Goal: Navigation & Orientation: Find specific page/section

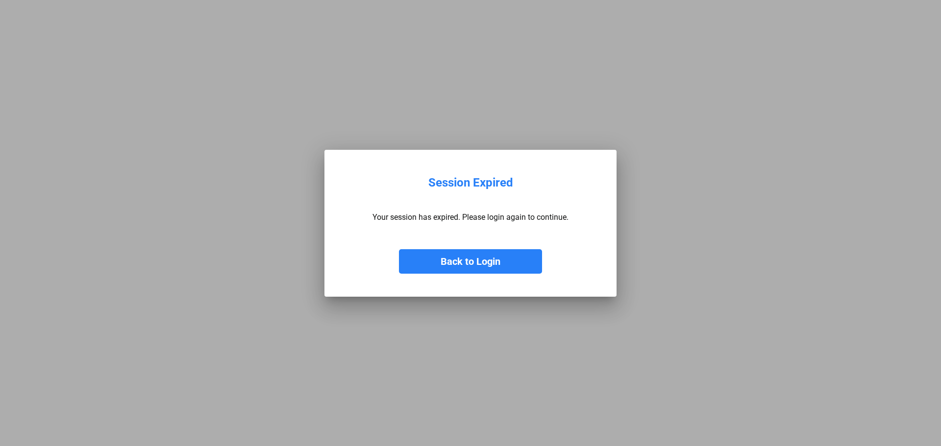
click at [484, 269] on button "Back to Login" at bounding box center [470, 261] width 143 height 24
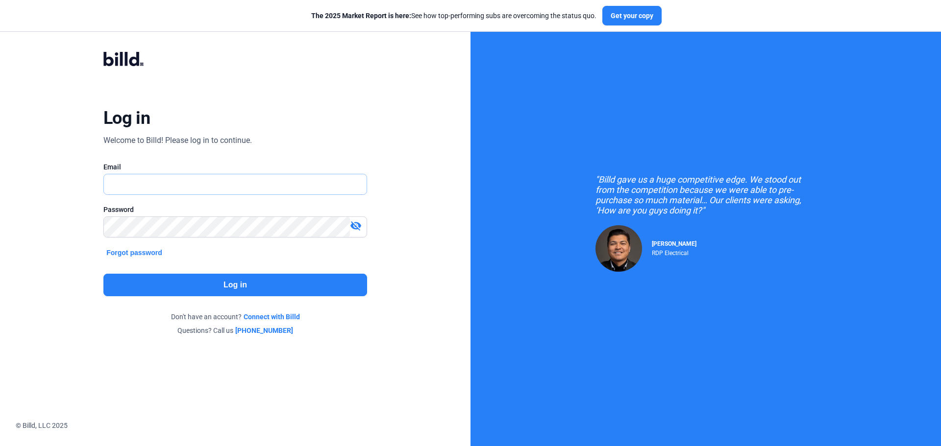
type input "[EMAIL_ADDRESS][DOMAIN_NAME]"
click at [165, 286] on button "Log in" at bounding box center [235, 285] width 264 height 23
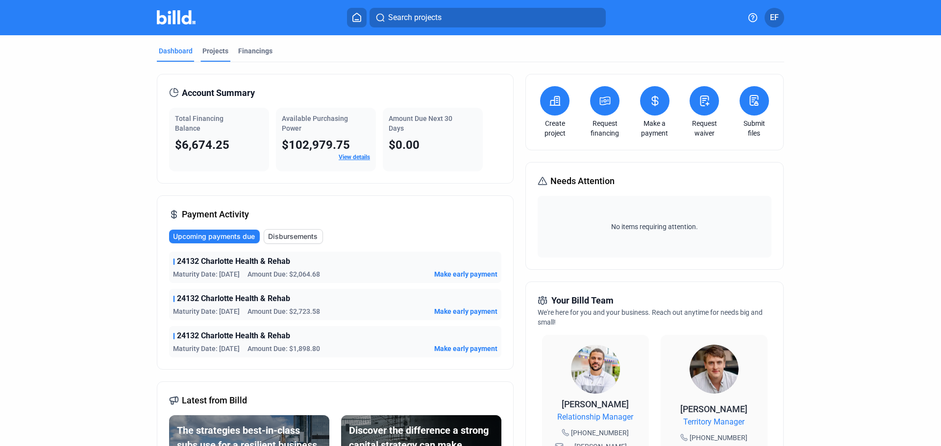
click at [209, 52] on div "Projects" at bounding box center [215, 51] width 26 height 10
